Goal: Task Accomplishment & Management: Use online tool/utility

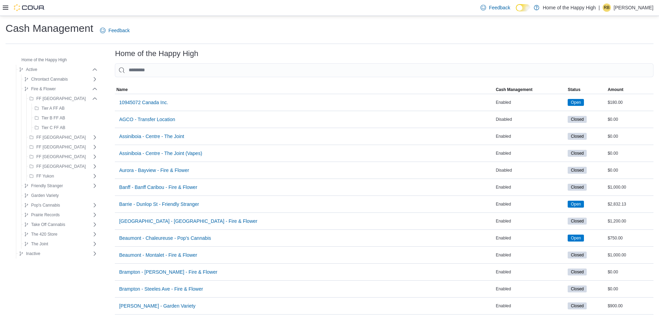
click at [5, 6] on icon at bounding box center [6, 8] width 6 height 6
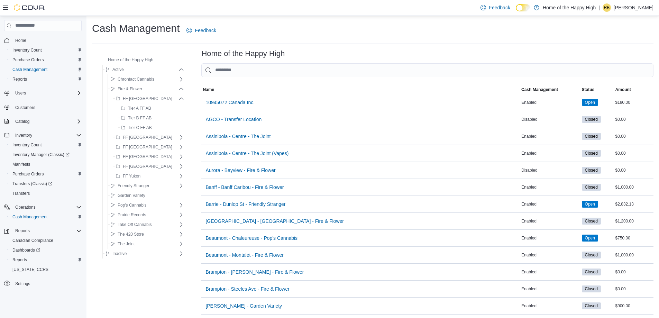
click at [33, 82] on div "Reports" at bounding box center [46, 79] width 72 height 8
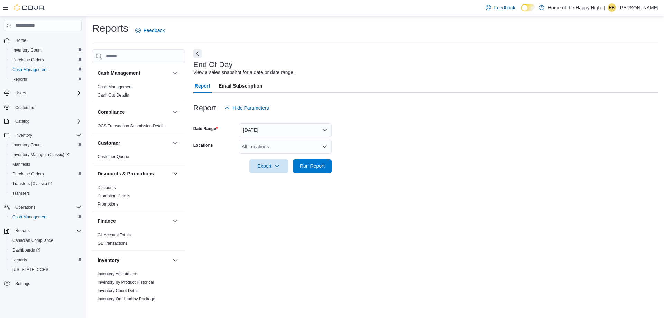
drag, startPoint x: 275, startPoint y: 140, endPoint x: 275, endPoint y: 144, distance: 3.5
click at [275, 142] on div "All Locations" at bounding box center [285, 147] width 93 height 14
type input "*****"
click at [289, 156] on span "St. [PERSON_NAME] - [GEOGRAPHIC_DATA] - Fire & Flower" at bounding box center [335, 158] width 135 height 7
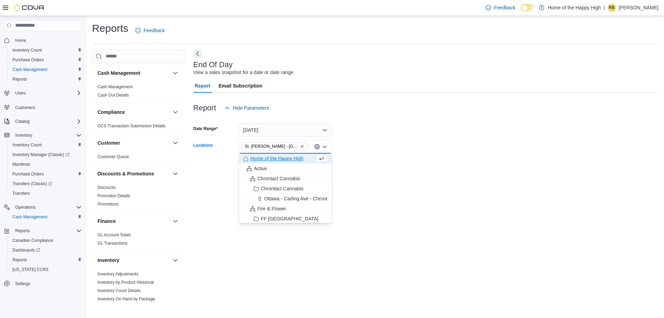
click at [381, 177] on div at bounding box center [425, 177] width 465 height 8
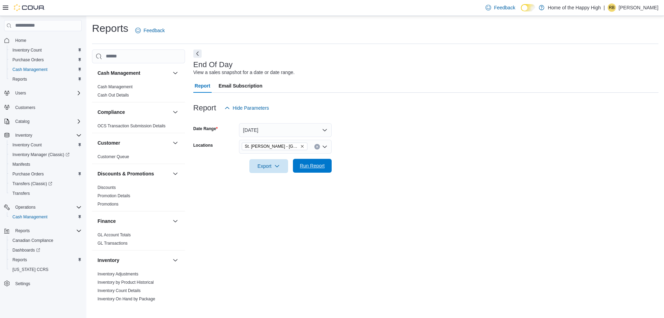
click at [308, 162] on span "Run Report" at bounding box center [312, 166] width 30 height 14
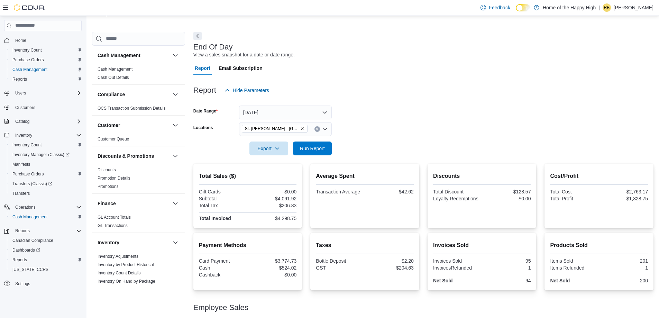
scroll to position [35, 0]
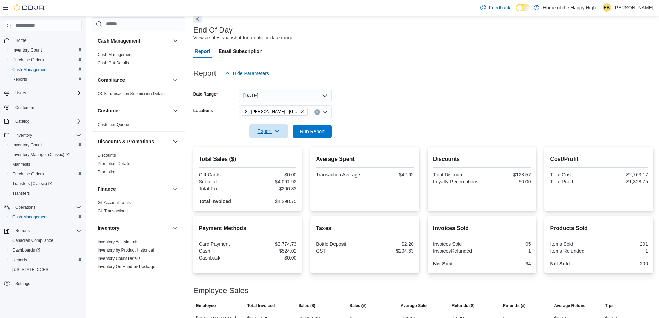
click at [268, 131] on span "Export" at bounding box center [269, 131] width 30 height 14
drag, startPoint x: 265, startPoint y: 162, endPoint x: 272, endPoint y: 152, distance: 11.7
click at [266, 161] on button "Export to Pdf" at bounding box center [269, 159] width 39 height 14
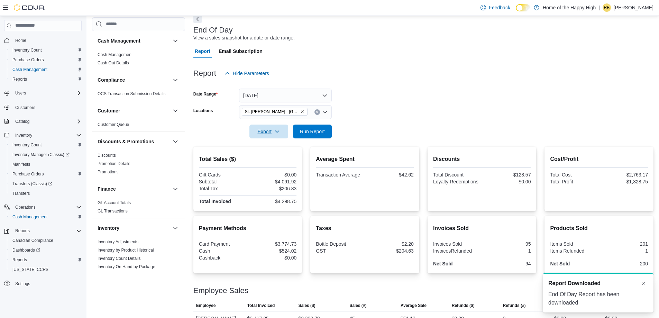
scroll to position [0, 0]
